Goal: Task Accomplishment & Management: Manage account settings

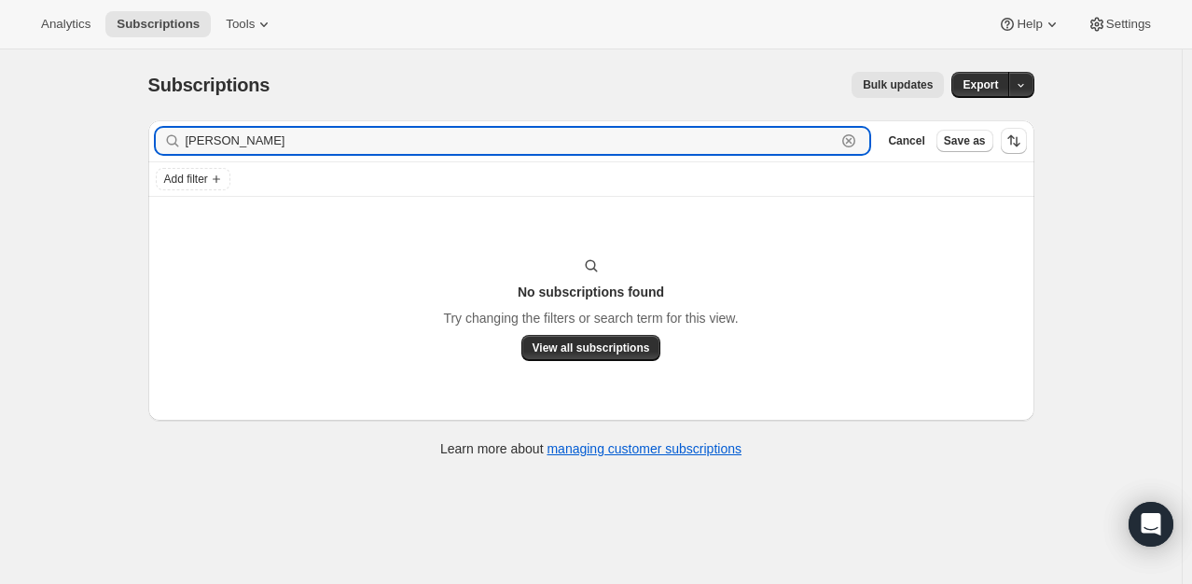
drag, startPoint x: 301, startPoint y: 140, endPoint x: 131, endPoint y: 120, distance: 171.8
click at [131, 120] on div "Subscriptions. This page is ready Subscriptions Bulk updates More actions Bulk …" at bounding box center [591, 262] width 931 height 427
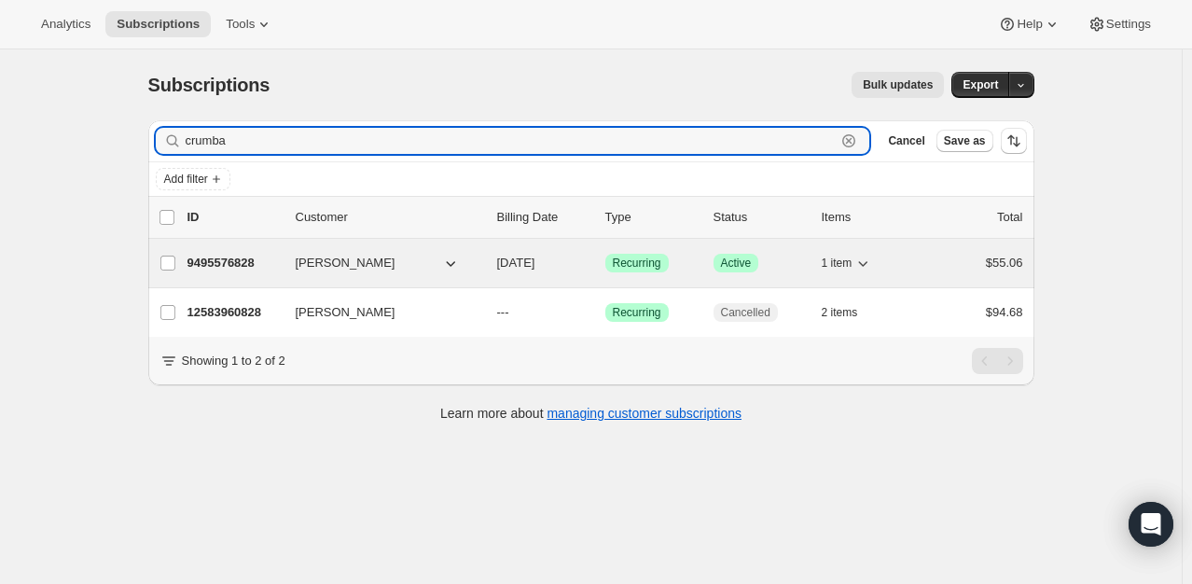
type input "crumba"
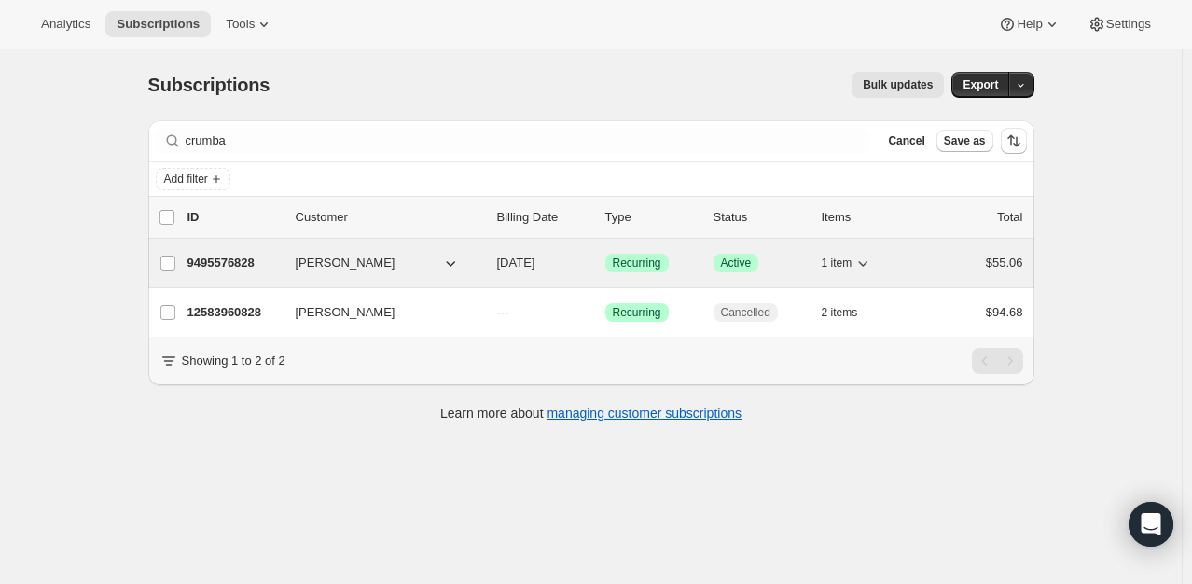
click at [229, 267] on p "9495576828" at bounding box center [233, 263] width 93 height 19
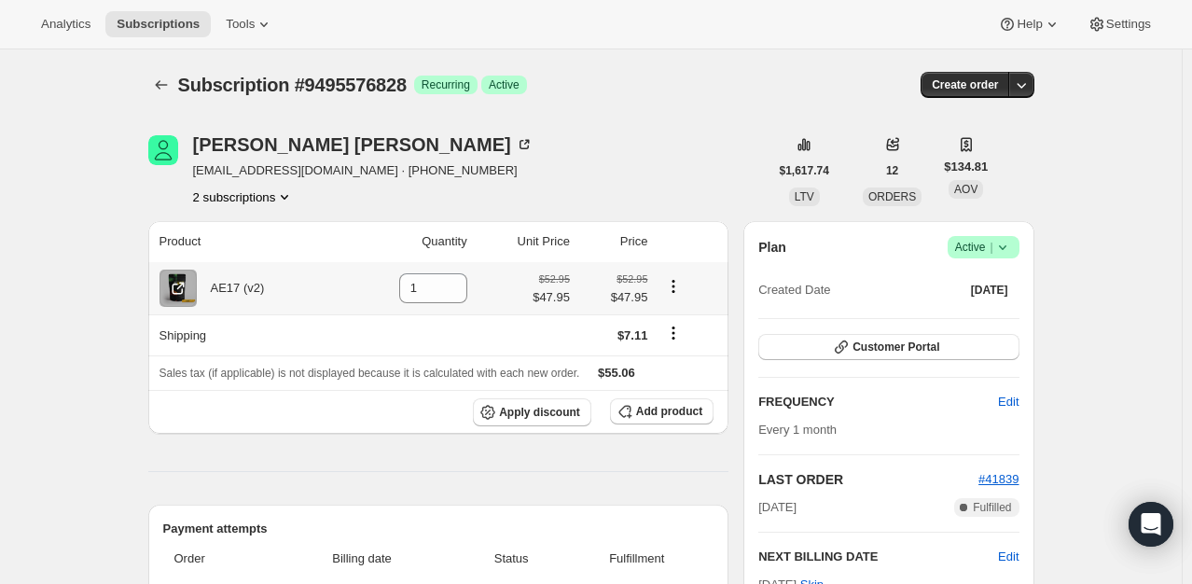
click at [675, 290] on icon "Product actions" at bounding box center [673, 291] width 3 height 3
click at [683, 322] on span "Swap variant" at bounding box center [678, 322] width 70 height 14
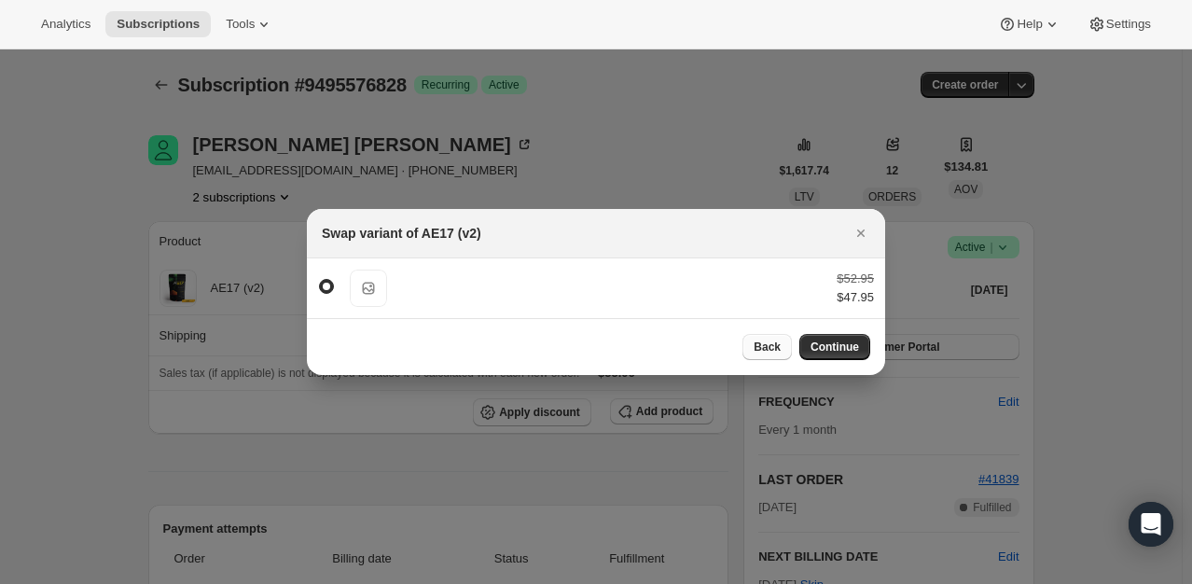
click at [755, 341] on button "Back" at bounding box center [766, 347] width 49 height 26
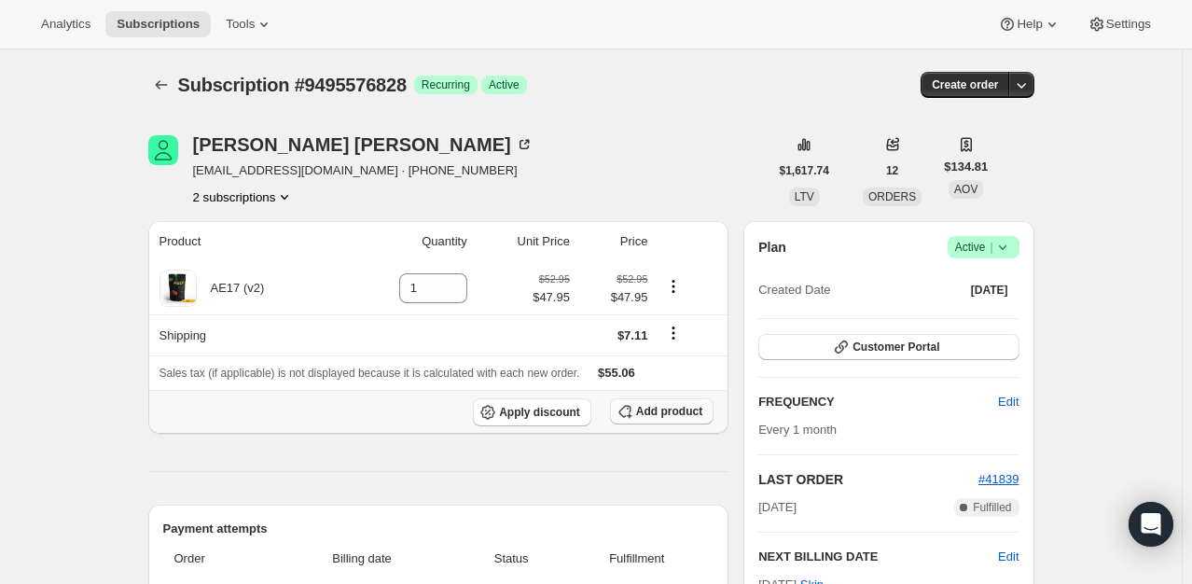
click at [679, 409] on span "Add product" at bounding box center [669, 411] width 66 height 15
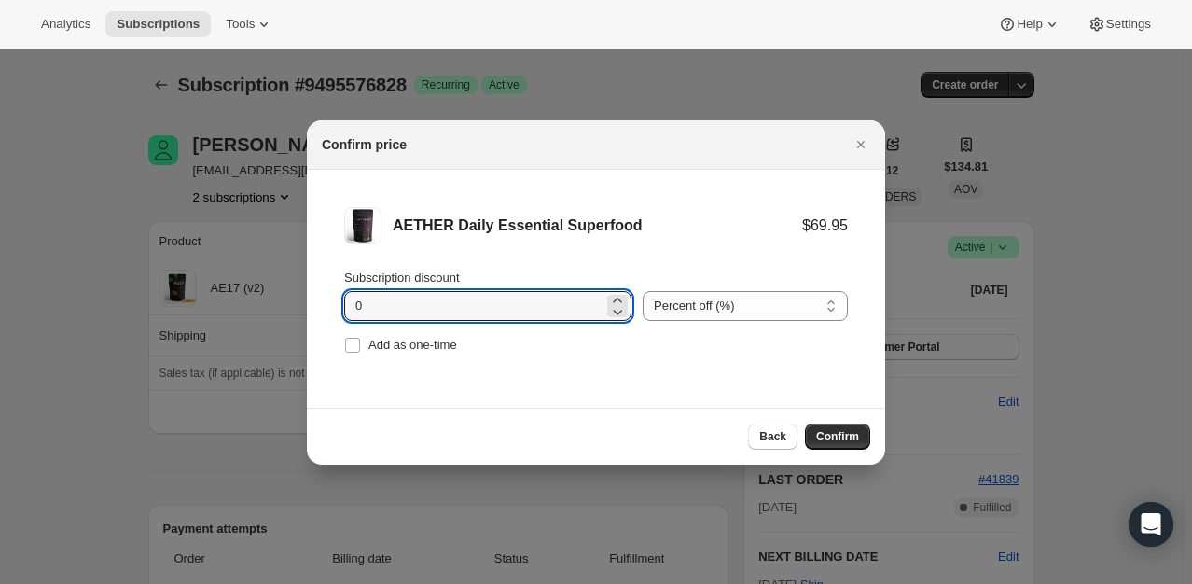
drag, startPoint x: 466, startPoint y: 318, endPoint x: 306, endPoint y: 302, distance: 161.2
click at [316, 316] on li "AETHER Daily Essential Superfood $69.95 Subscription discount 0 Percent off (%)…" at bounding box center [596, 283] width 578 height 226
type input "5"
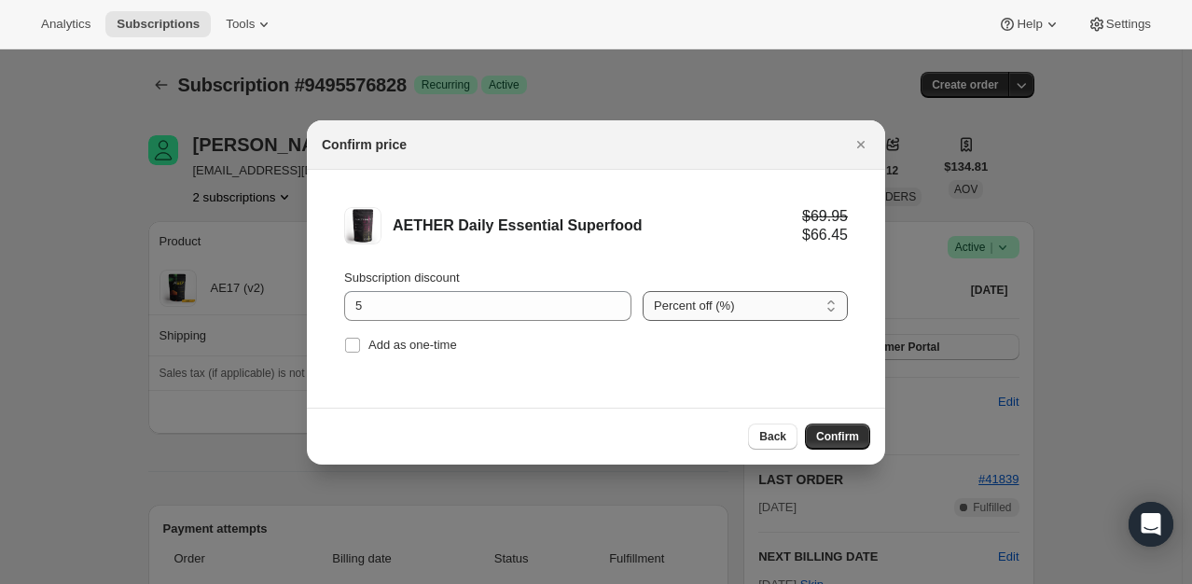
click at [762, 311] on select "Percent off (%) Amount off ($)" at bounding box center [745, 306] width 205 height 30
select select "fixed"
click at [643, 291] on select "Percent off (%) Amount off ($)" at bounding box center [745, 306] width 205 height 30
click at [833, 438] on span "Confirm" at bounding box center [837, 436] width 43 height 15
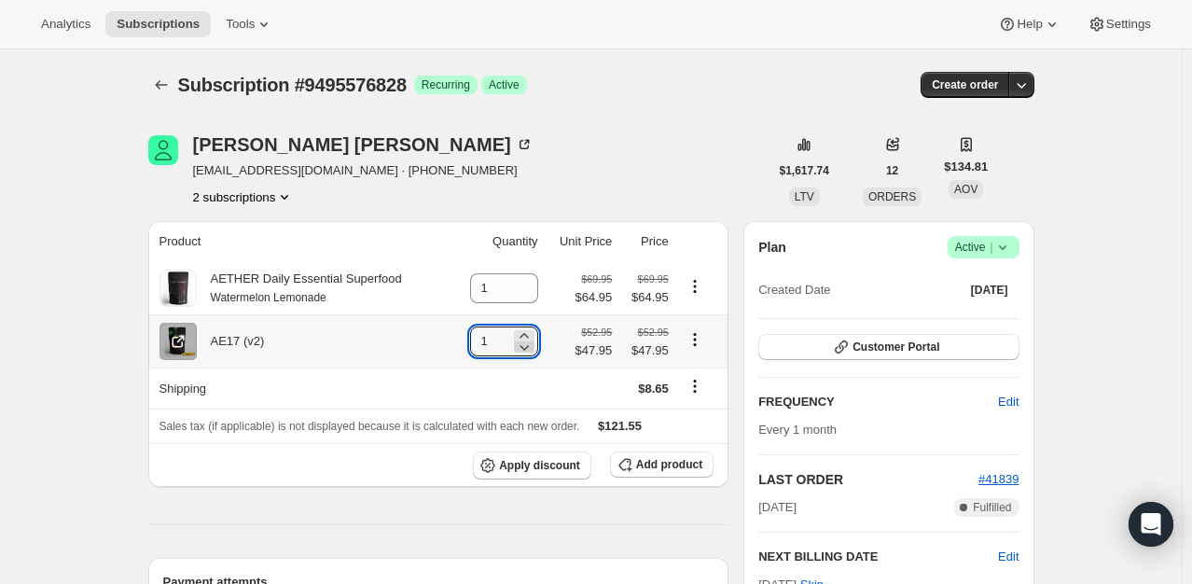
click at [530, 348] on icon at bounding box center [524, 347] width 19 height 19
type input "0"
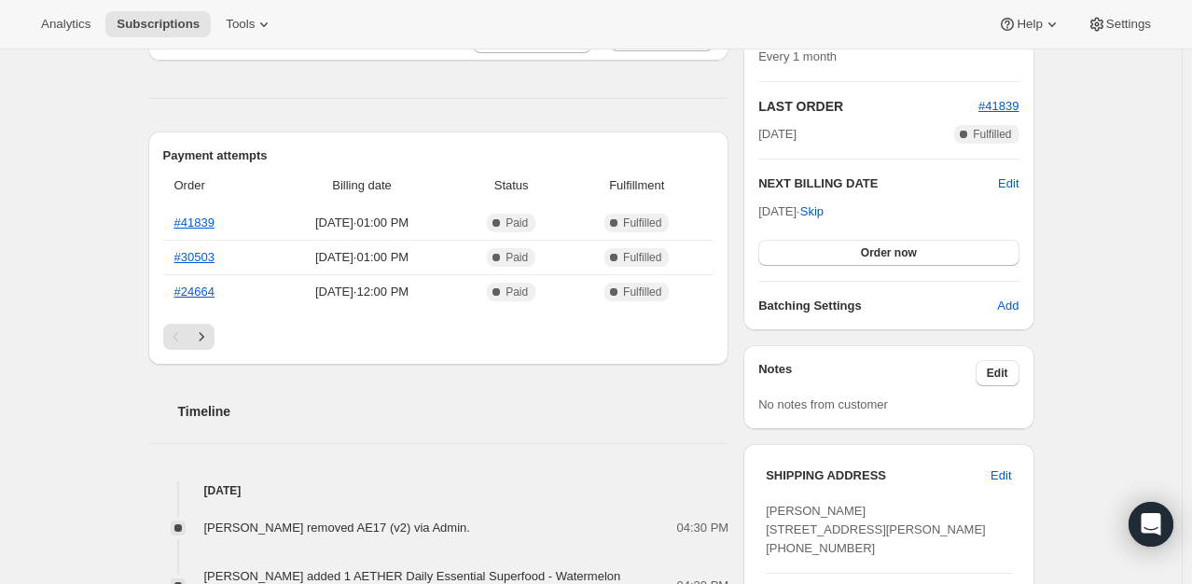
scroll to position [280, 0]
